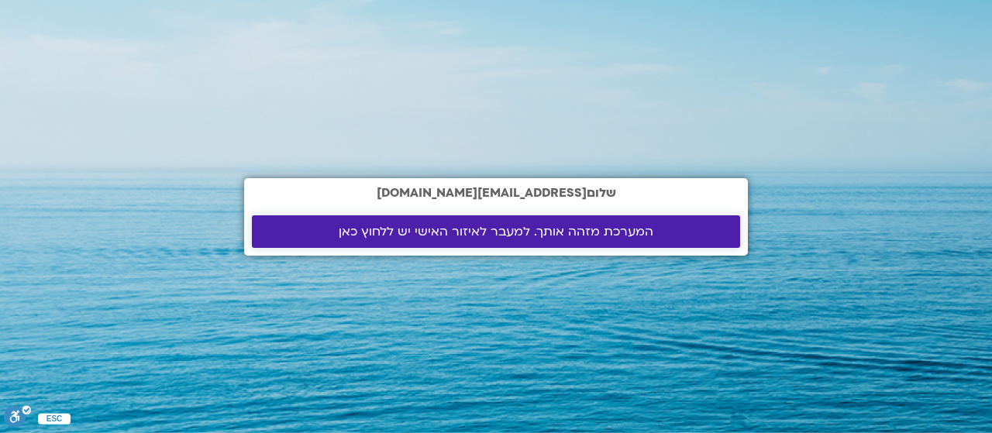
click at [531, 231] on span "המערכת מזהה אותך. למעבר לאיזור האישי יש ללחוץ כאן" at bounding box center [496, 232] width 315 height 14
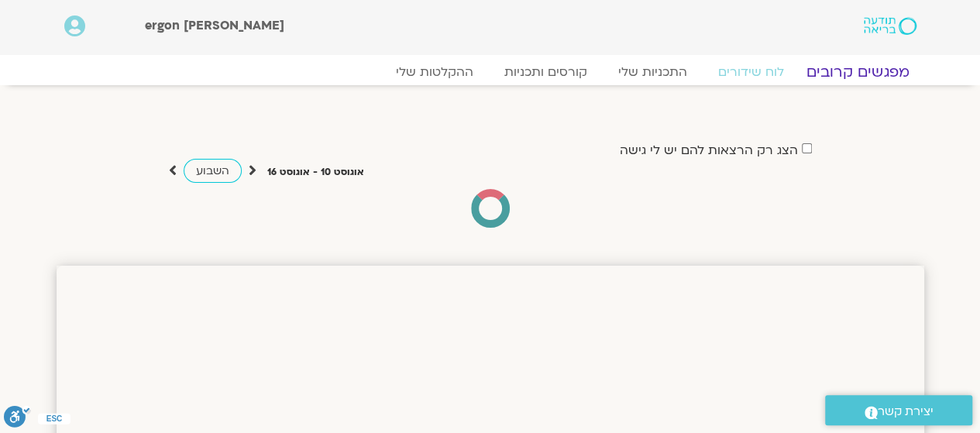
click at [837, 66] on link "מפגשים קרובים" at bounding box center [857, 72] width 140 height 19
click at [875, 69] on link "מפגשים קרובים" at bounding box center [857, 72] width 140 height 19
click at [864, 75] on link "מפגשים קרובים" at bounding box center [857, 72] width 140 height 19
click at [870, 64] on link "מפגשים קרובים" at bounding box center [857, 72] width 140 height 19
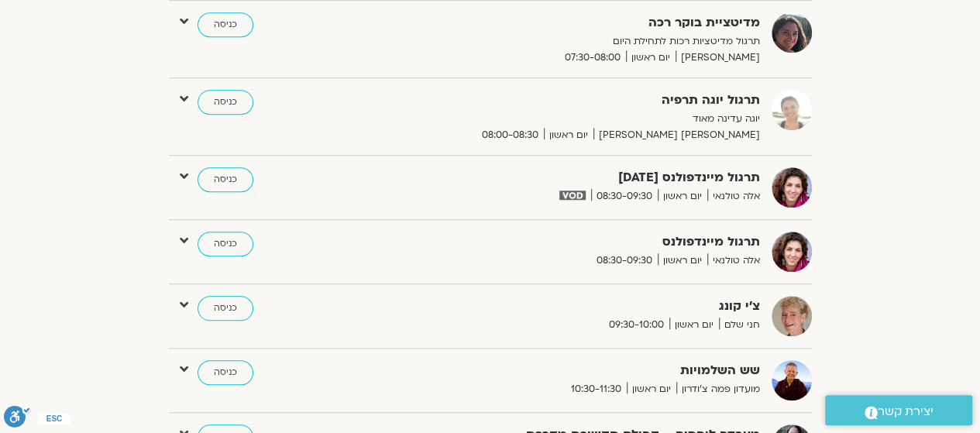
scroll to position [542, 0]
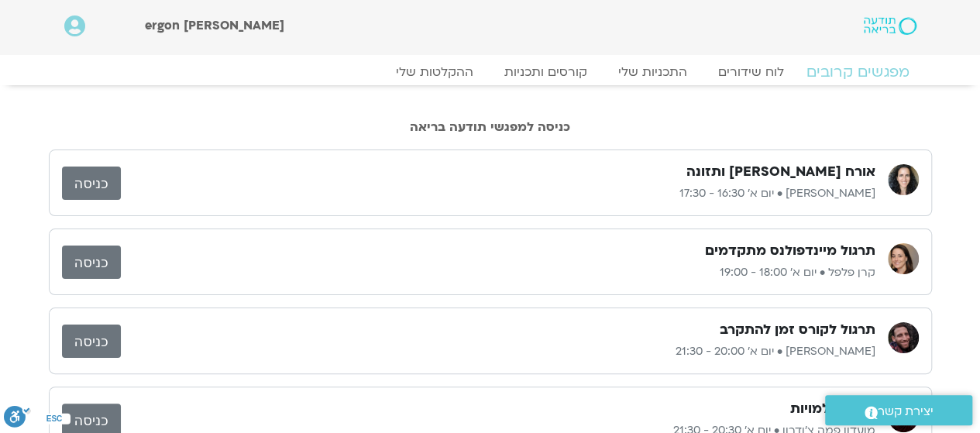
click at [866, 72] on link "מפגשים קרובים" at bounding box center [857, 72] width 140 height 19
click at [774, 71] on link "לוח שידורים" at bounding box center [751, 72] width 116 height 19
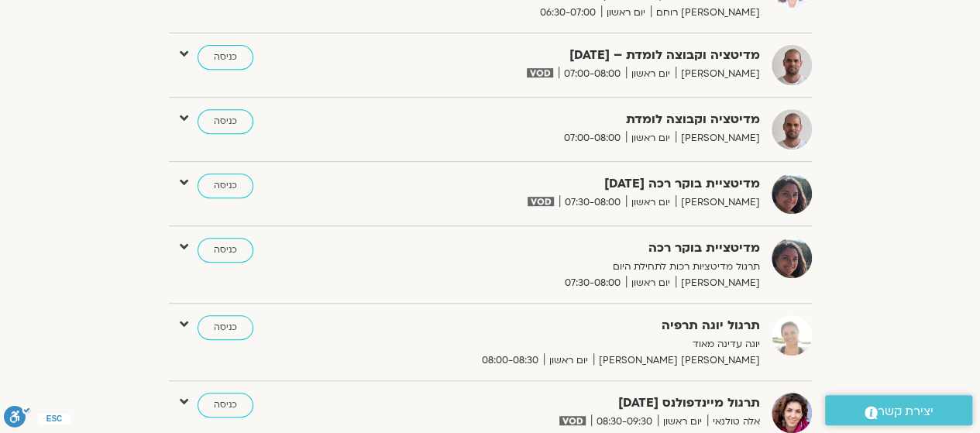
scroll to position [77, 0]
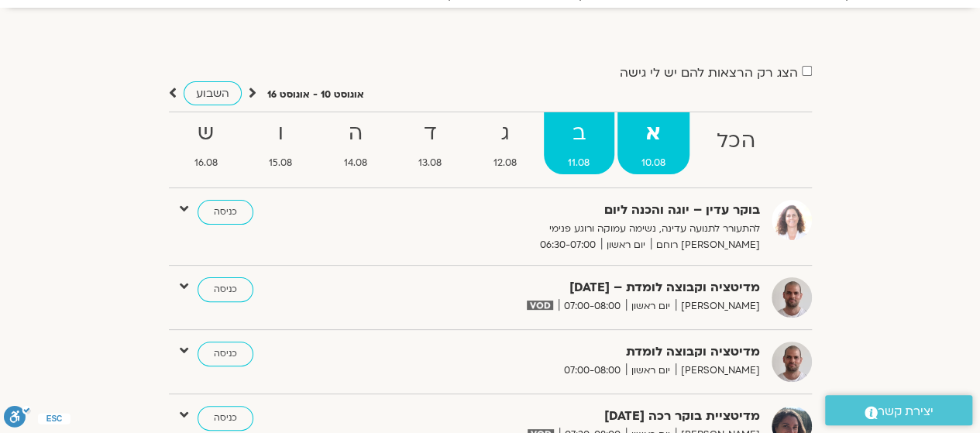
click at [595, 124] on strong "ב" at bounding box center [579, 133] width 71 height 35
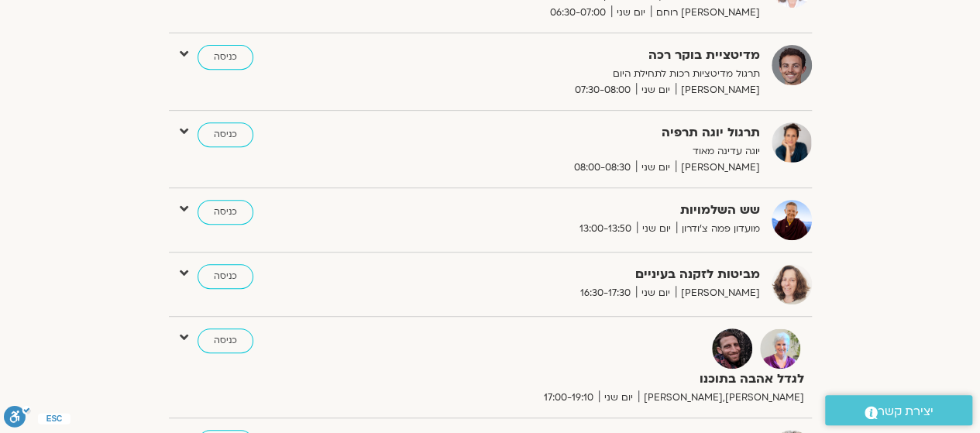
scroll to position [0, 0]
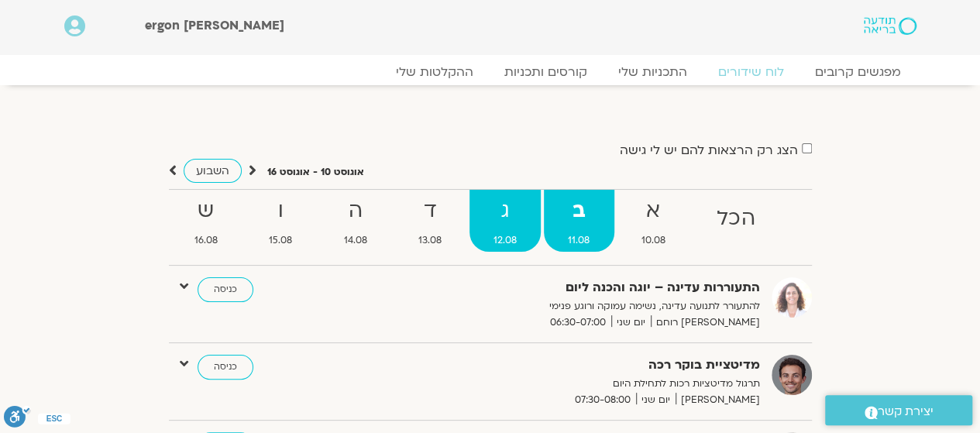
click at [504, 204] on strong "ג" at bounding box center [506, 211] width 72 height 35
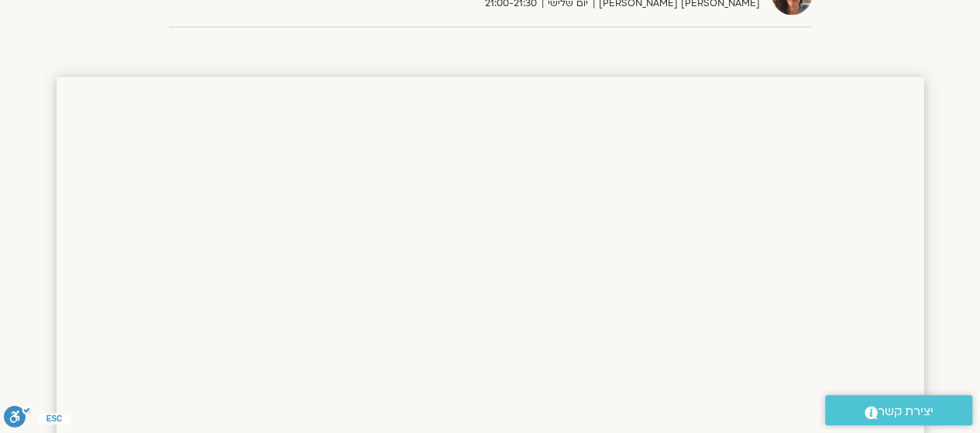
scroll to position [1317, 0]
